Goal: Ask a question

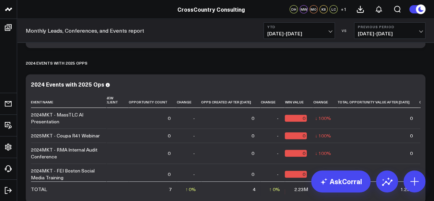
scroll to position [1501, 0]
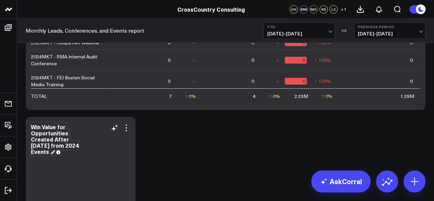
click at [47, 133] on div "Win Value for Opportunities Created After Jan 1, 2025 from 2024 Events" at bounding box center [55, 139] width 48 height 32
copy div "Win Value for Opportunities Created After Jan 1, 2025 from 2024 Events"
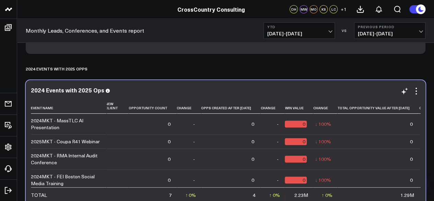
click at [402, 96] on div "2024 Events with 2025 Ops Event Name Event Type Event Start Date Event Location…" at bounding box center [225, 144] width 389 height 115
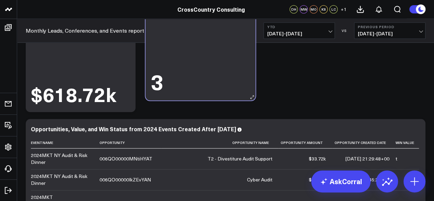
scroll to position [1612, 0]
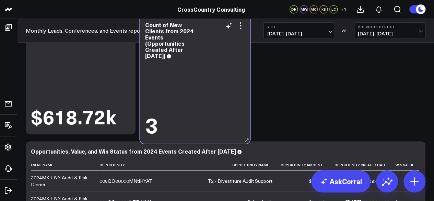
drag, startPoint x: 104, startPoint y: 115, endPoint x: 221, endPoint y: 70, distance: 125.5
click at [221, 70] on div "3" at bounding box center [194, 98] width 99 height 76
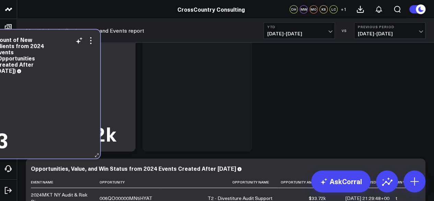
scroll to position [1570, 0]
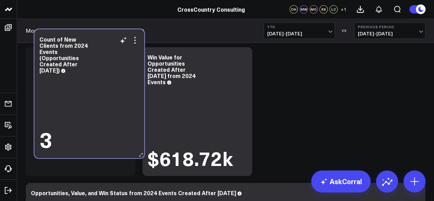
drag, startPoint x: 122, startPoint y: 164, endPoint x: 141, endPoint y: 52, distance: 113.5
click at [141, 52] on div "Count of New Clients from 2024 Events (Opportunities Created After Jan 1, 2025)…" at bounding box center [89, 93] width 110 height 129
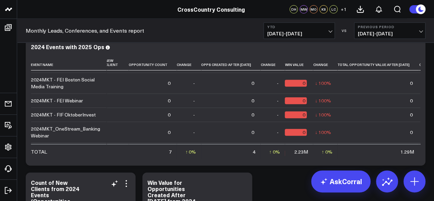
scroll to position [1484, 0]
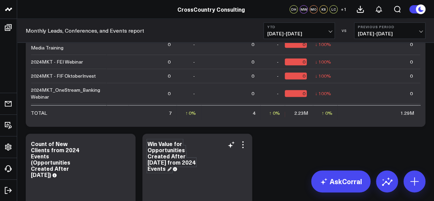
click at [153, 145] on div "Win Value for Opportunities Created After Jan 1, 2025 from 2024 Events" at bounding box center [171, 156] width 48 height 32
copy div "Win Value for Opportunities Created After Jan 1, 2025 from 2024 Events"
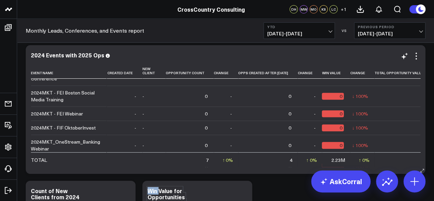
scroll to position [49, 417]
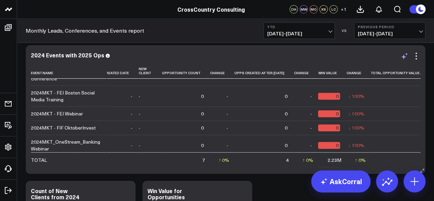
click at [401, 59] on icon at bounding box center [404, 56] width 8 height 8
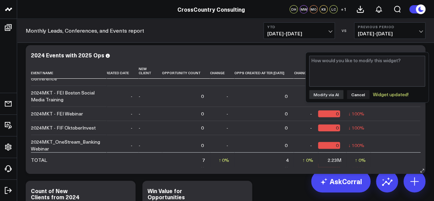
click at [346, 129] on td "↓ 100% Previous 49.29k" at bounding box center [358, 127] width 24 height 14
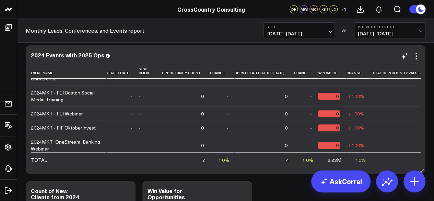
scroll to position [49, 450]
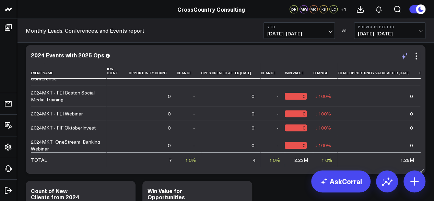
click at [404, 53] on icon at bounding box center [404, 56] width 8 height 8
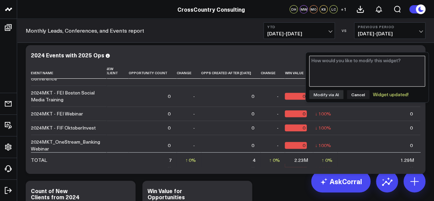
click at [348, 80] on textarea at bounding box center [367, 71] width 116 height 31
paste textarea "Win Value for Opportunities Created After Jan 1, 2025 from 2024 Events"
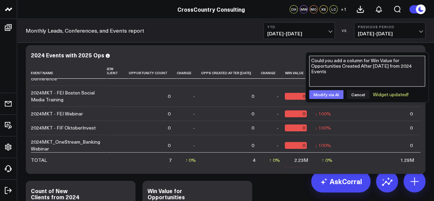
type textarea "Could you add a column for Win Value for Opportunities Created After Jan 1, 202…"
click at [317, 96] on button "Modify via AI" at bounding box center [326, 94] width 34 height 9
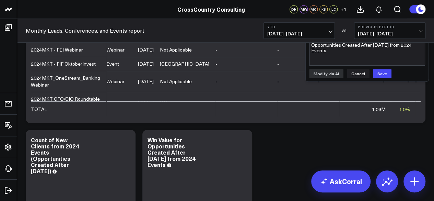
scroll to position [1487, 0]
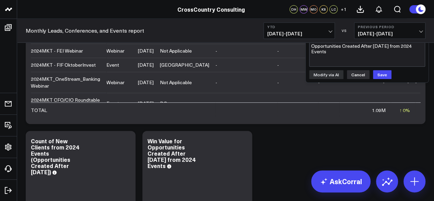
click at [354, 76] on button "Cancel" at bounding box center [358, 74] width 23 height 9
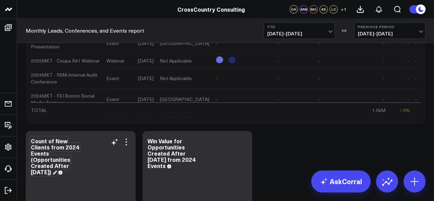
click at [51, 148] on div "Count of New Clients from 2024 Events (Opportunities Created After Jan 1, 2025)" at bounding box center [55, 156] width 48 height 38
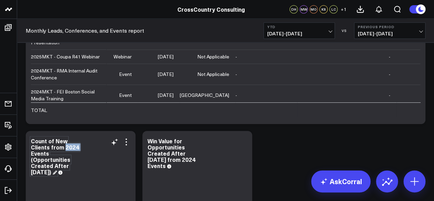
copy div "Count of New Clients from 2024 Events (Opportunities Created After Jan 1, 2025)"
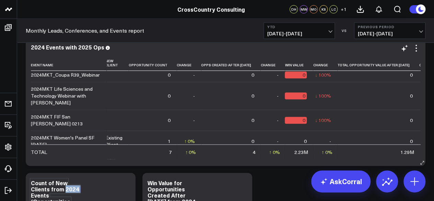
scroll to position [343, 450]
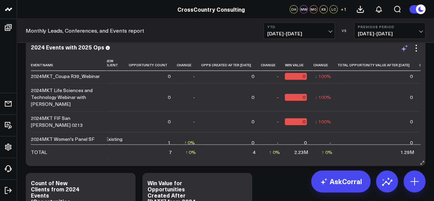
click at [405, 48] on icon at bounding box center [404, 48] width 8 height 8
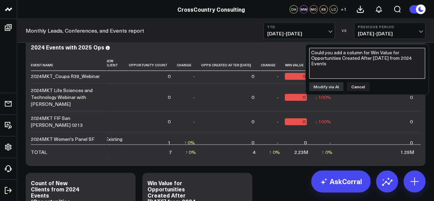
click at [365, 71] on textarea "Could you add a column for Win Value for Opportunities Created After Jan 1, 202…" at bounding box center [367, 63] width 116 height 31
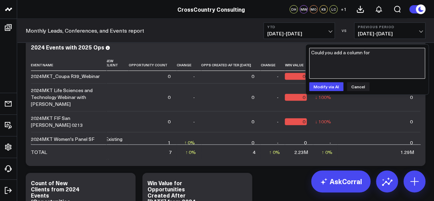
paste textarea "Count of New Clients from 2024 Events (Opportunities Created After Jan 1, 2025)"
type textarea "Could you add a column for Count of New Clients from 2024 Events (Opportunities…"
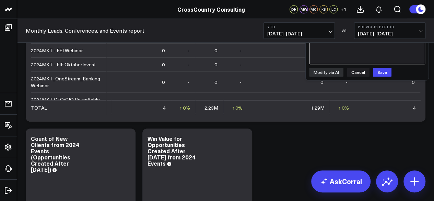
scroll to position [1457, 0]
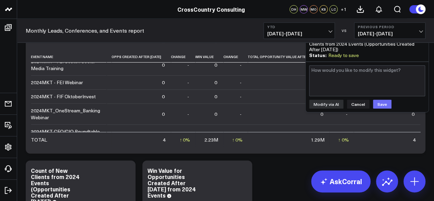
click at [385, 106] on button "Save" at bounding box center [382, 103] width 19 height 9
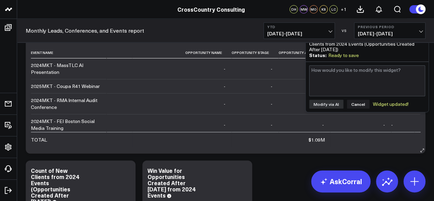
scroll to position [0, 169]
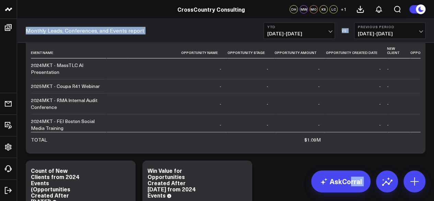
drag, startPoint x: 349, startPoint y: 179, endPoint x: 298, endPoint y: 157, distance: 55.9
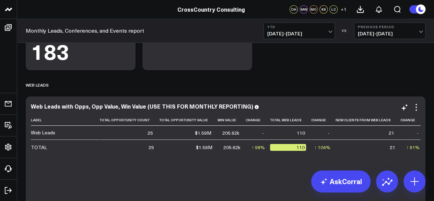
scroll to position [555, 0]
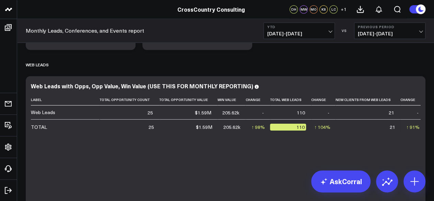
click at [318, 34] on span "01/01/25 - 08/13/25" at bounding box center [299, 33] width 64 height 5
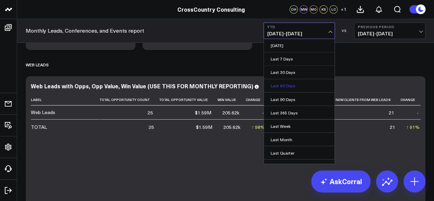
scroll to position [60, 0]
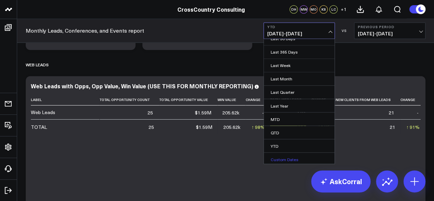
click at [288, 156] on link "Custom Dates" at bounding box center [299, 158] width 71 height 13
select select "7"
select select "2025"
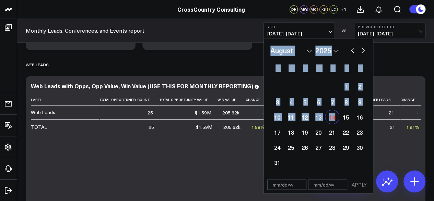
click at [335, 117] on div "14" at bounding box center [332, 117] width 14 height 14
type input "08/14/25"
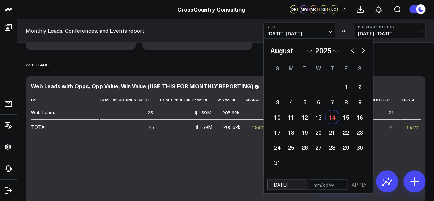
select select "7"
select select "2025"
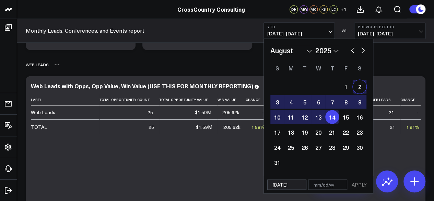
click at [389, 64] on div "WEB LEADS" at bounding box center [225, 65] width 399 height 16
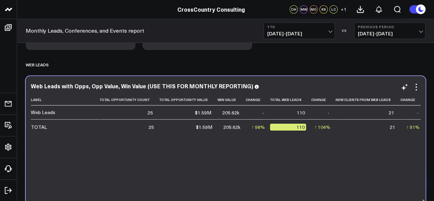
click at [209, 155] on div "Label Total Opportunity Count Total Opportunity Value Win Value Change Total We…" at bounding box center [225, 146] width 389 height 104
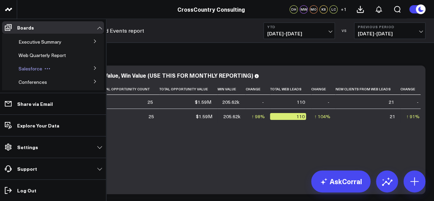
scroll to position [547, 0]
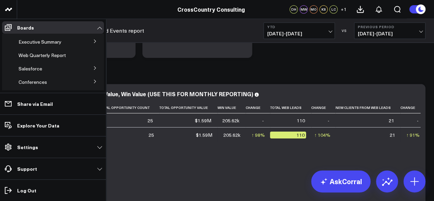
click at [93, 68] on icon at bounding box center [95, 68] width 4 height 4
click at [41, 81] on span "Salesforce Marketing Dashboard (2025)" at bounding box center [46, 83] width 47 height 12
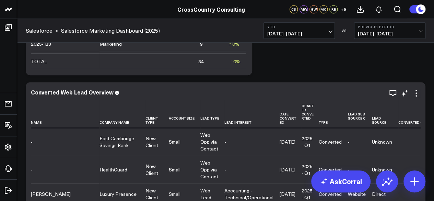
scroll to position [2806, 0]
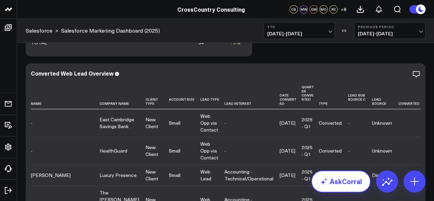
click at [337, 185] on link "AskCorral" at bounding box center [340, 181] width 59 height 22
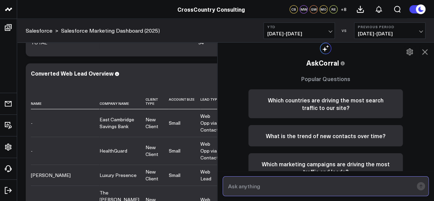
click at [244, 190] on input "text" at bounding box center [319, 186] width 187 height 12
type input "how is Web Opp VIa Contact defined?"
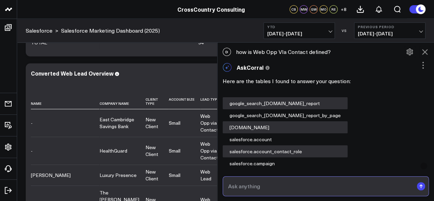
scroll to position [2795, 0]
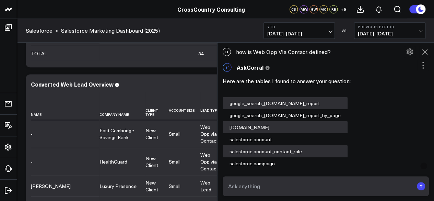
click at [429, 52] on button at bounding box center [425, 52] width 12 height 12
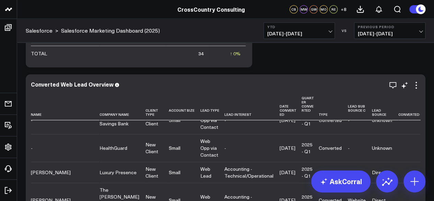
scroll to position [0, 0]
